Goal: Task Accomplishment & Management: Use online tool/utility

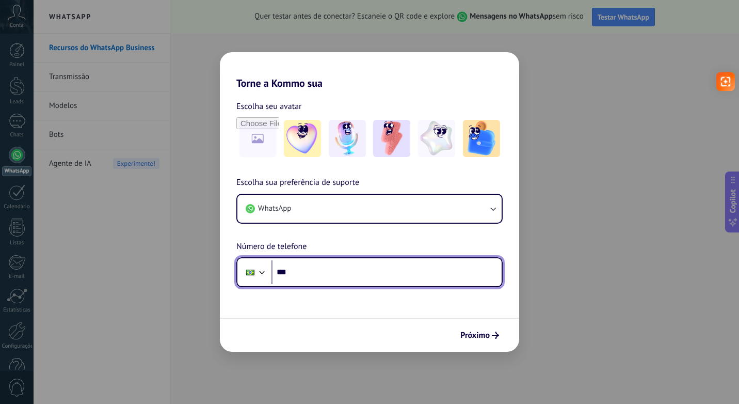
click at [387, 276] on input "***" at bounding box center [386, 272] width 230 height 24
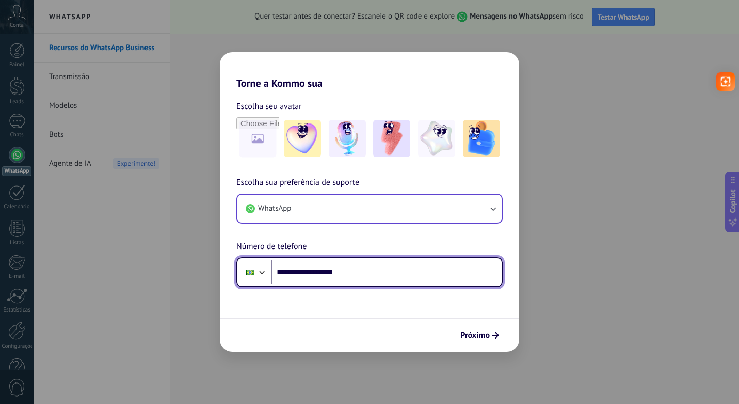
type input "**********"
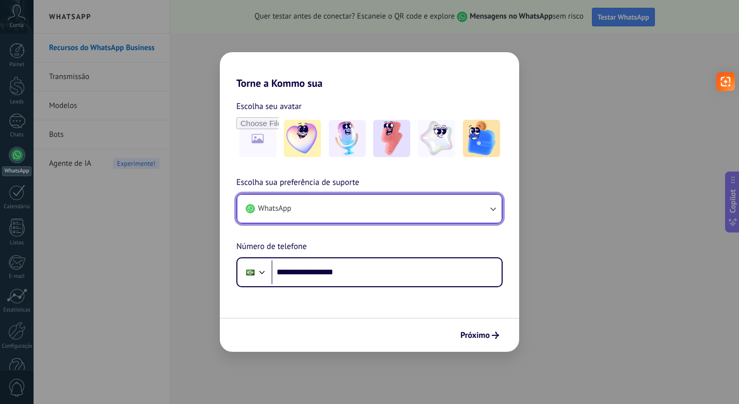
click at [494, 207] on icon "button" at bounding box center [493, 208] width 10 height 10
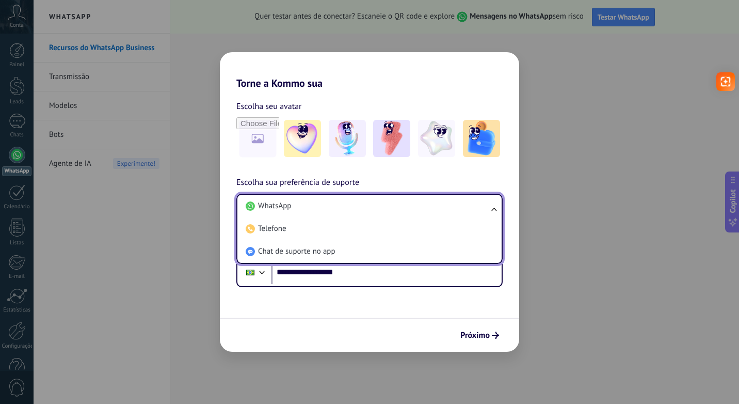
click at [495, 207] on ul "WhatsApp Telefone Chat de suporte no app" at bounding box center [369, 229] width 266 height 70
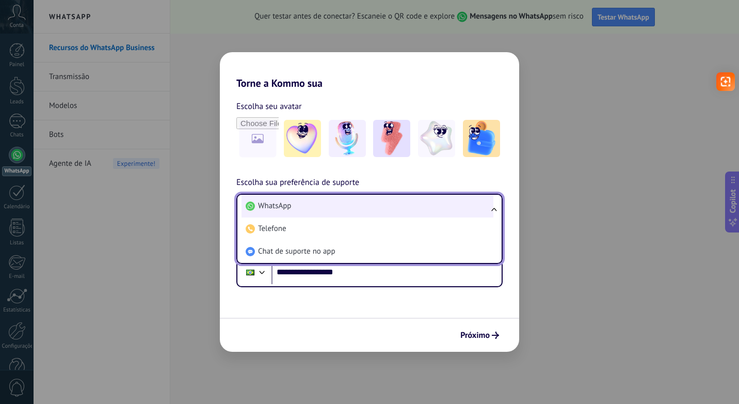
click at [286, 207] on span "WhatsApp" at bounding box center [274, 206] width 33 height 10
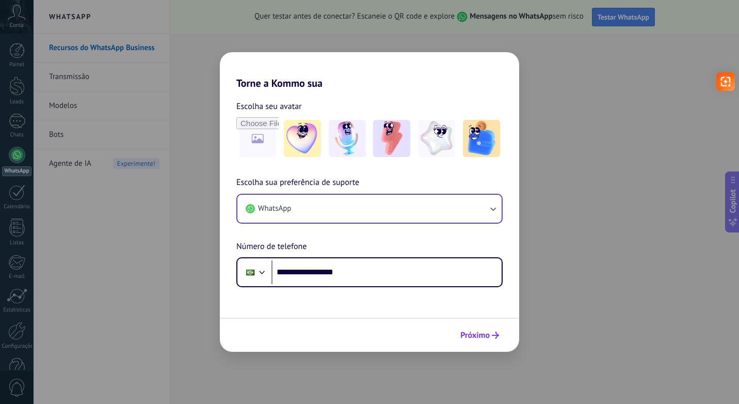
click at [483, 335] on span "Próximo" at bounding box center [474, 334] width 29 height 7
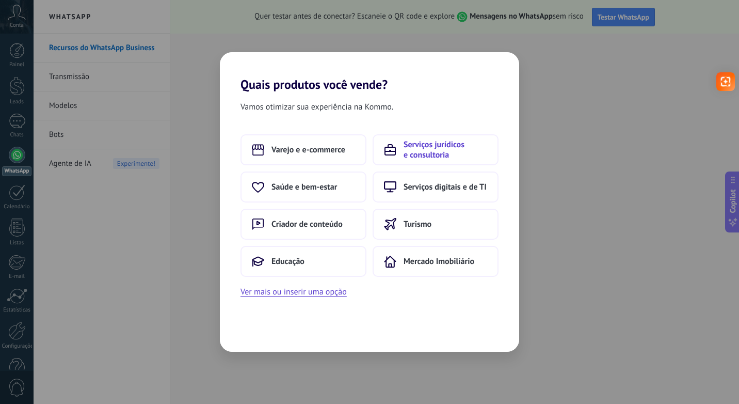
click at [425, 152] on span "Serviços jurídicos e consultoria" at bounding box center [446, 149] width 84 height 21
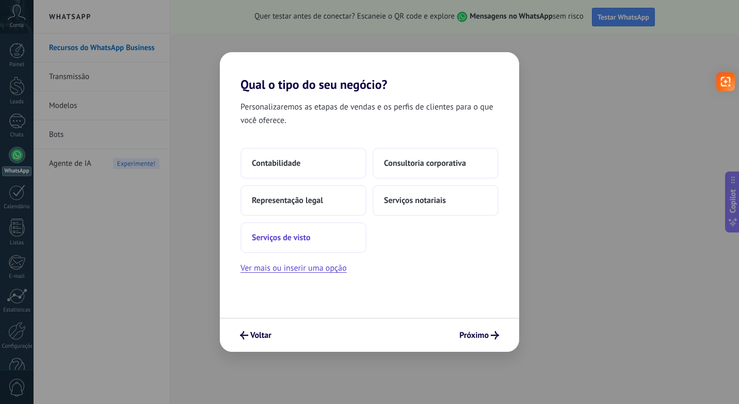
click at [294, 237] on span "Serviços de visto" at bounding box center [281, 237] width 58 height 10
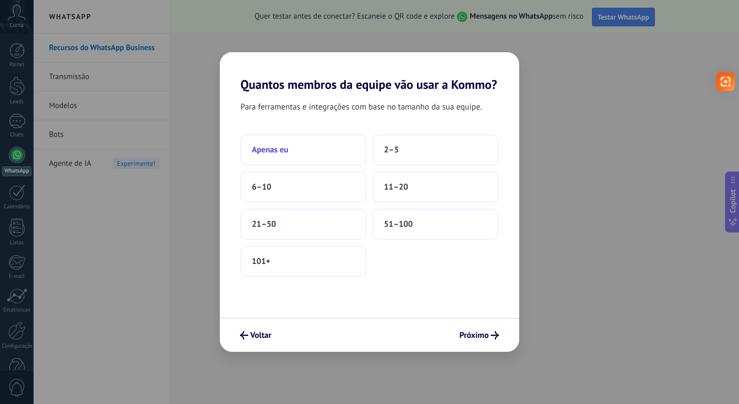
click at [290, 148] on button "Apenas eu" at bounding box center [303, 149] width 126 height 31
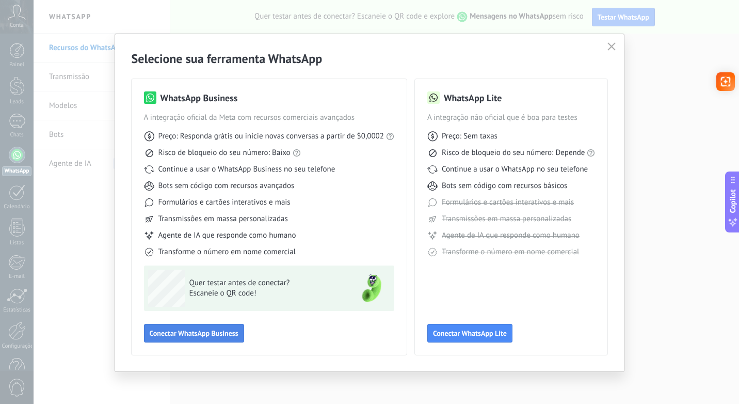
drag, startPoint x: 190, startPoint y: 331, endPoint x: 197, endPoint y: 334, distance: 7.6
click at [197, 334] on span "Conectar WhatsApp Business" at bounding box center [194, 332] width 89 height 7
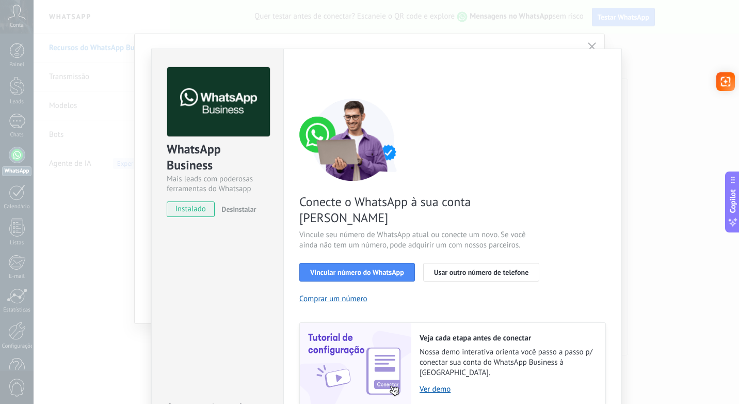
click at [592, 44] on div "WhatsApp Business Mais leads com poderosas ferramentas do Whatsapp instalado De…" at bounding box center [386, 202] width 705 height 404
